Goal: Task Accomplishment & Management: Use online tool/utility

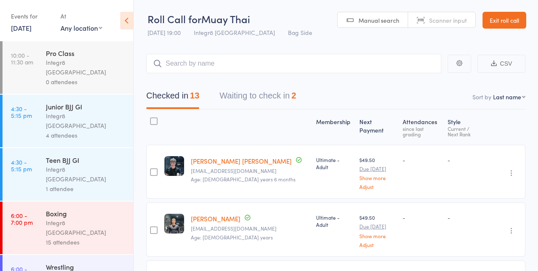
click at [30, 28] on link "[DATE]" at bounding box center [21, 27] width 21 height 9
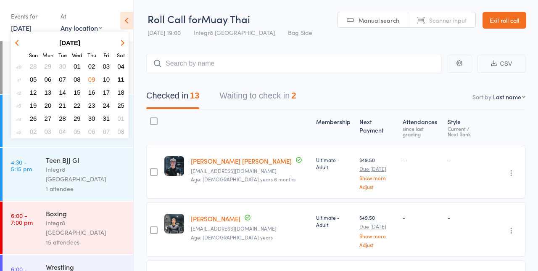
click at [122, 79] on span "11" at bounding box center [120, 79] width 7 height 7
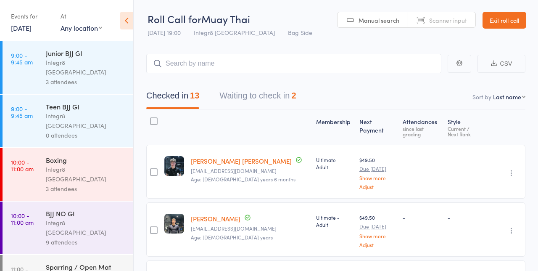
click at [94, 218] on div "Integr8 [GEOGRAPHIC_DATA]" at bounding box center [86, 227] width 80 height 19
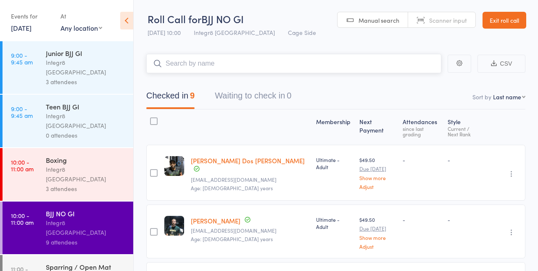
click at [333, 100] on nav "Checked in 9 Waiting to check in 0" at bounding box center [335, 98] width 399 height 22
click at [124, 27] on icon at bounding box center [126, 21] width 13 height 18
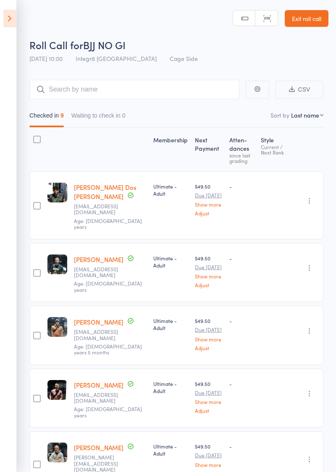
click at [276, 270] on div "Membership Next Payment Atten­dances since last grading Style Current / Next Ra…" at bounding box center [176, 443] width 294 height 630
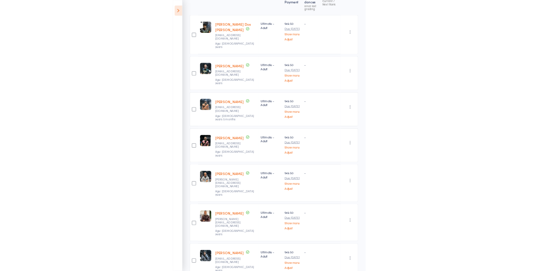
scroll to position [122, 0]
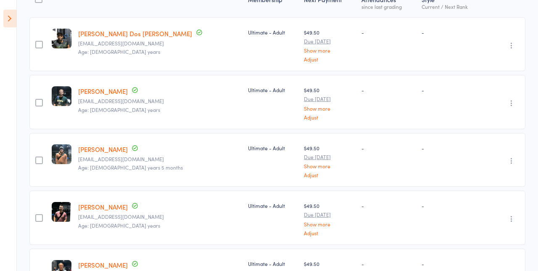
click at [245, 270] on div "Ultimate - Adult" at bounding box center [273, 275] width 56 height 54
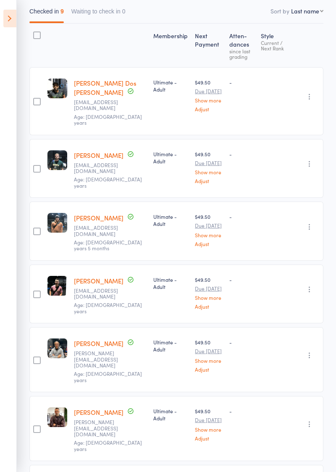
scroll to position [0, 0]
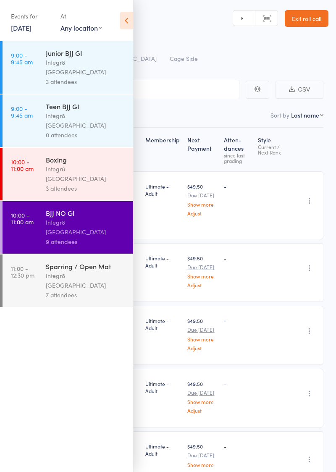
click at [95, 218] on div "Integr8 [GEOGRAPHIC_DATA]" at bounding box center [86, 227] width 80 height 19
click at [132, 14] on icon at bounding box center [126, 21] width 13 height 18
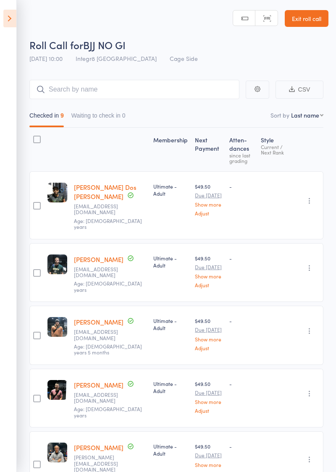
click at [140, 13] on header "Roll Call for BJJ NO GI 11 Oct 10:00 Integr8 Cheltenham Cage Side Manual search…" at bounding box center [168, 33] width 336 height 67
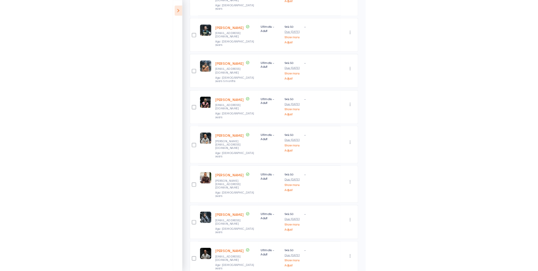
scroll to position [177, 0]
